Goal: Go to known website: Go to known website

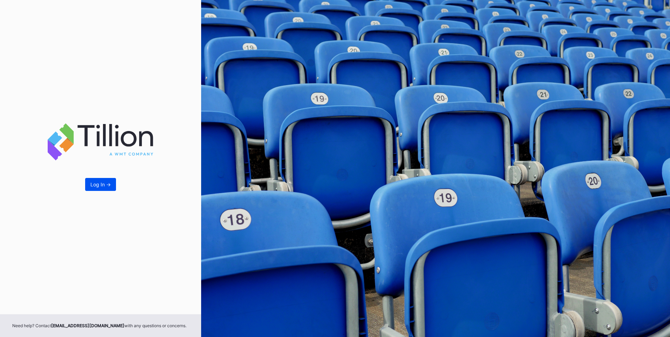
click at [100, 186] on div "Log In ->" at bounding box center [100, 185] width 20 height 6
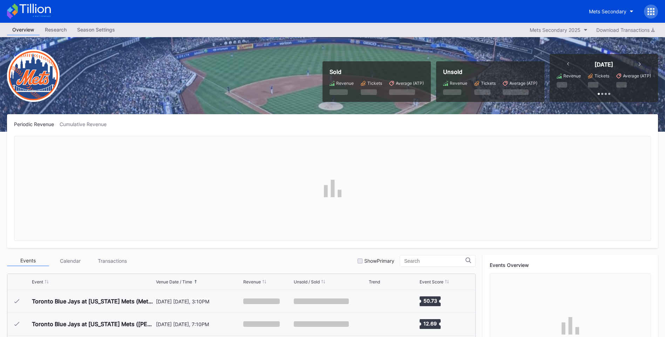
scroll to position [1345, 0]
